Goal: Transaction & Acquisition: Purchase product/service

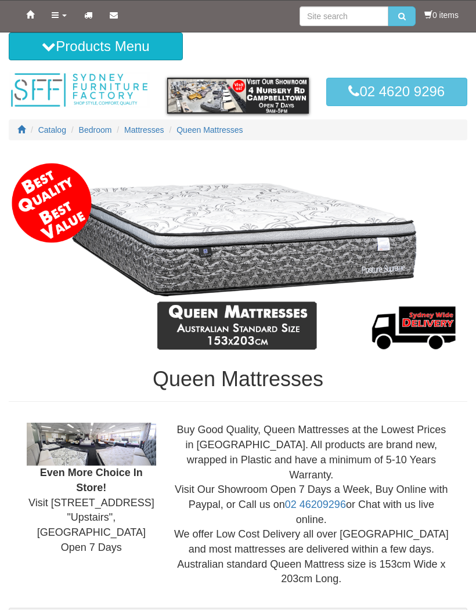
click at [152, 125] on span "Mattresses" at bounding box center [143, 129] width 39 height 9
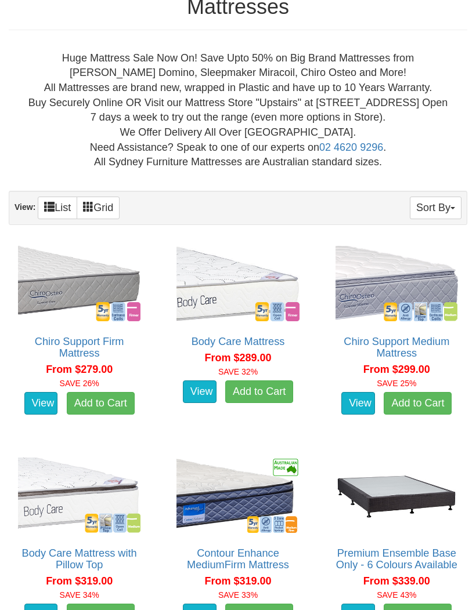
scroll to position [356, 0]
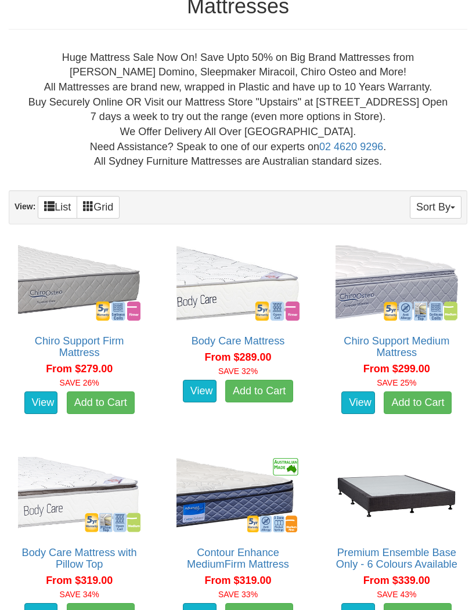
click at [473, 331] on div "Chiro Support Medium Mattress **Select Your required mattress size above in "Av…" at bounding box center [396, 337] width 158 height 200
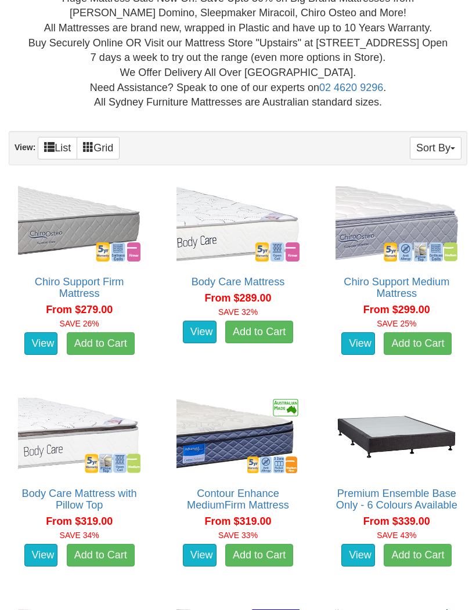
scroll to position [414, 0]
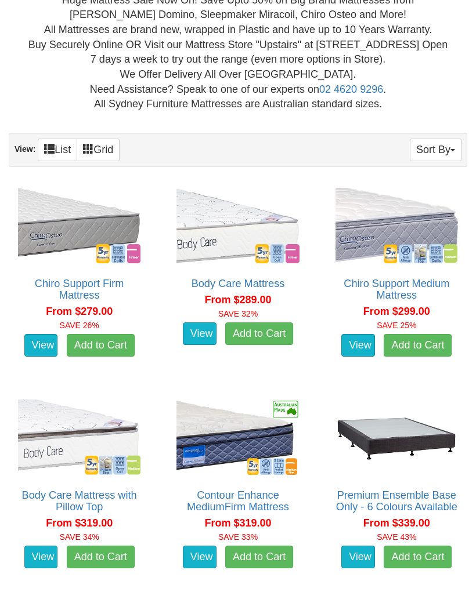
click at [440, 149] on button "Sort By" at bounding box center [435, 150] width 52 height 23
click at [400, 190] on link "Price+" at bounding box center [415, 188] width 92 height 15
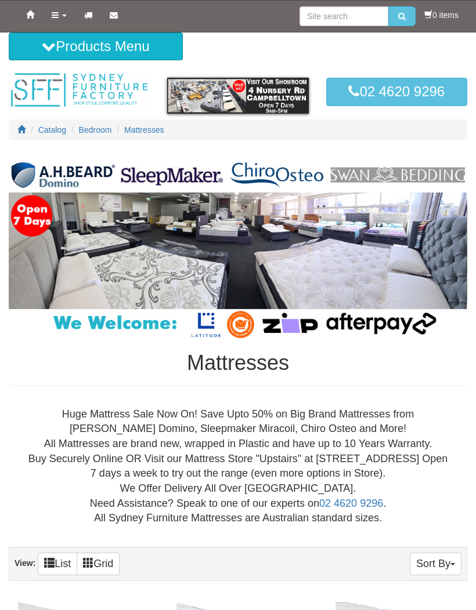
scroll to position [414, 0]
